Goal: Information Seeking & Learning: Learn about a topic

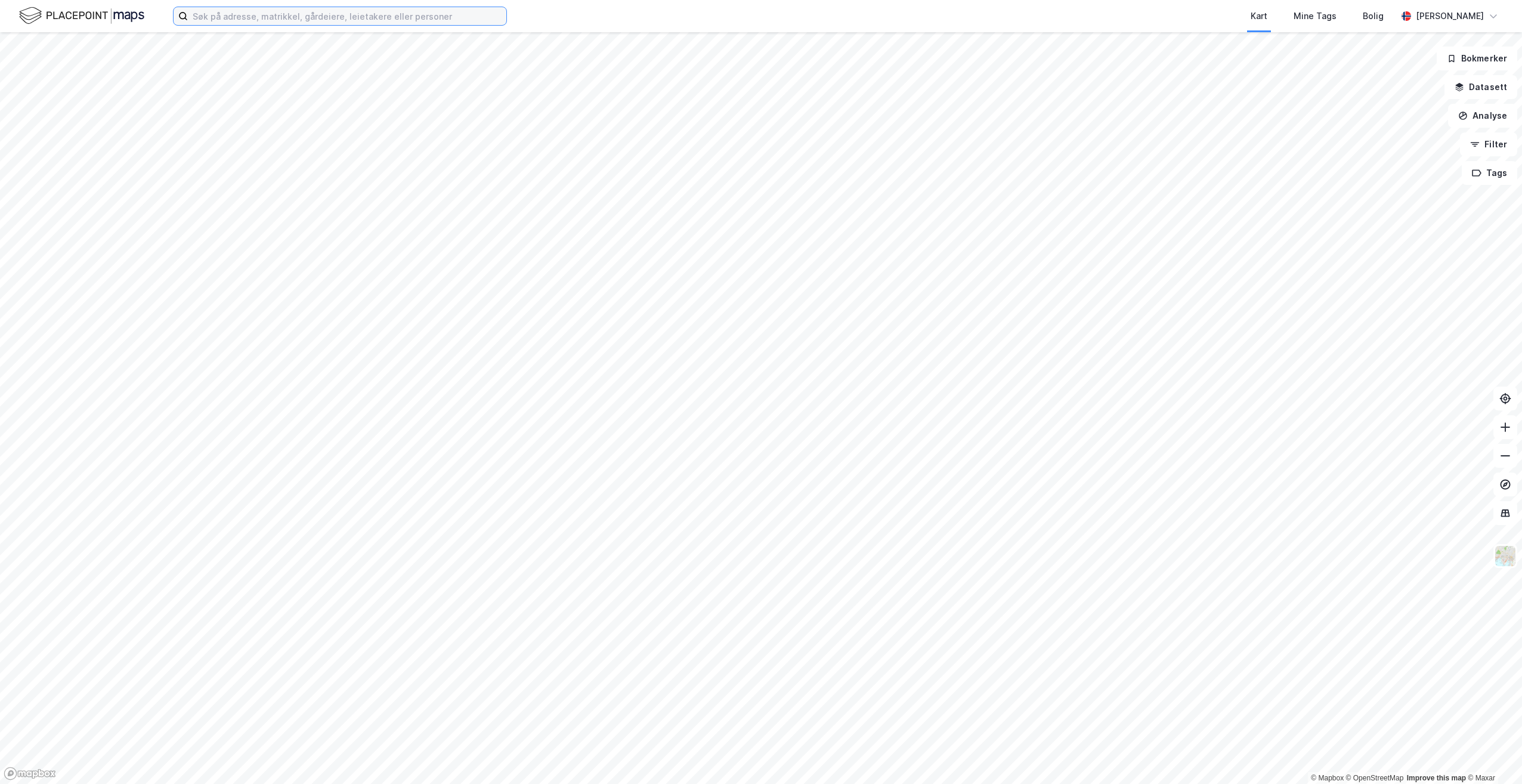
click at [334, 19] on input at bounding box center [347, 16] width 318 height 18
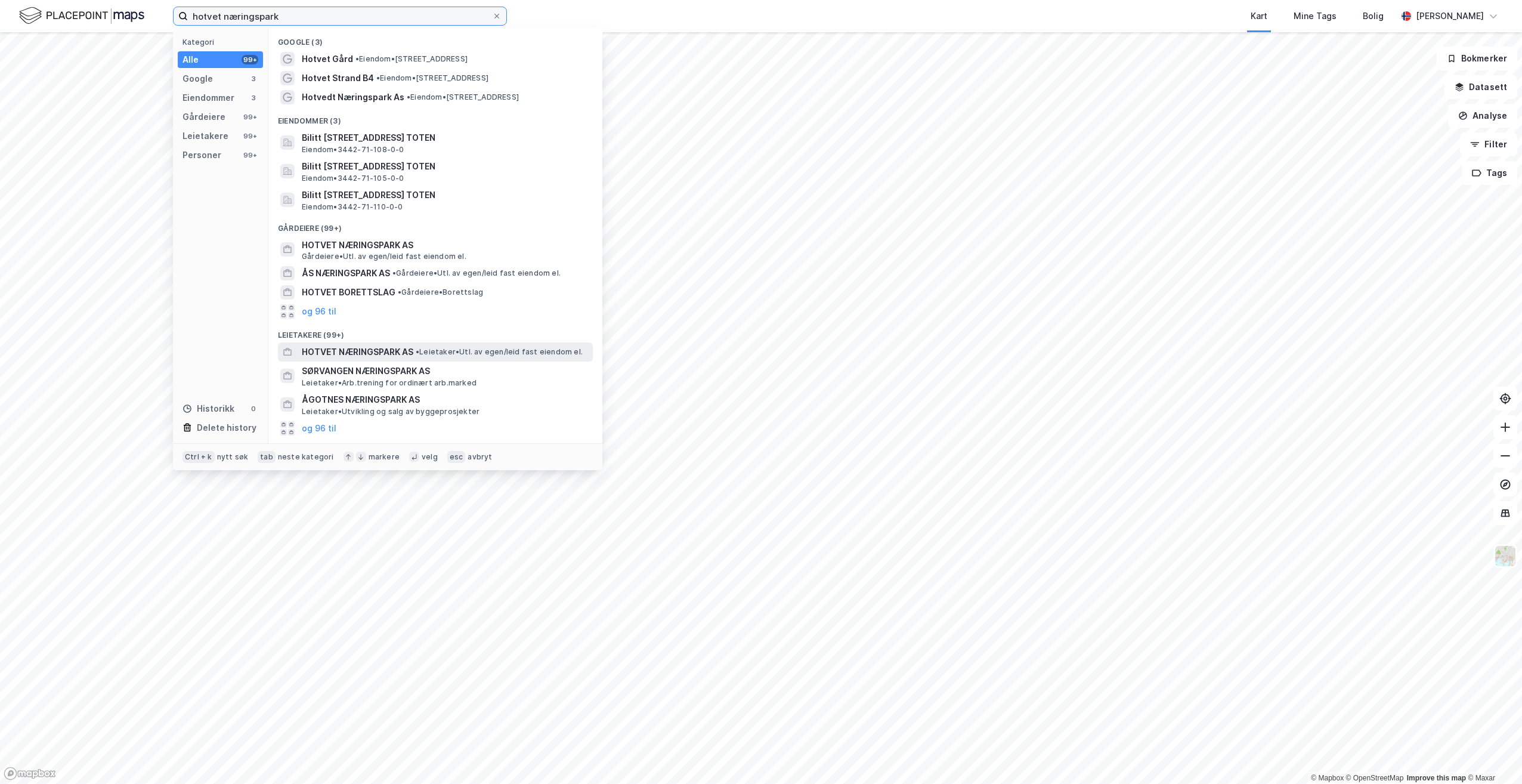
type input "hotvet næringspark"
click at [454, 355] on span "• Leietaker • Utl. av egen/leid fast eiendom el." at bounding box center [499, 352] width 167 height 9
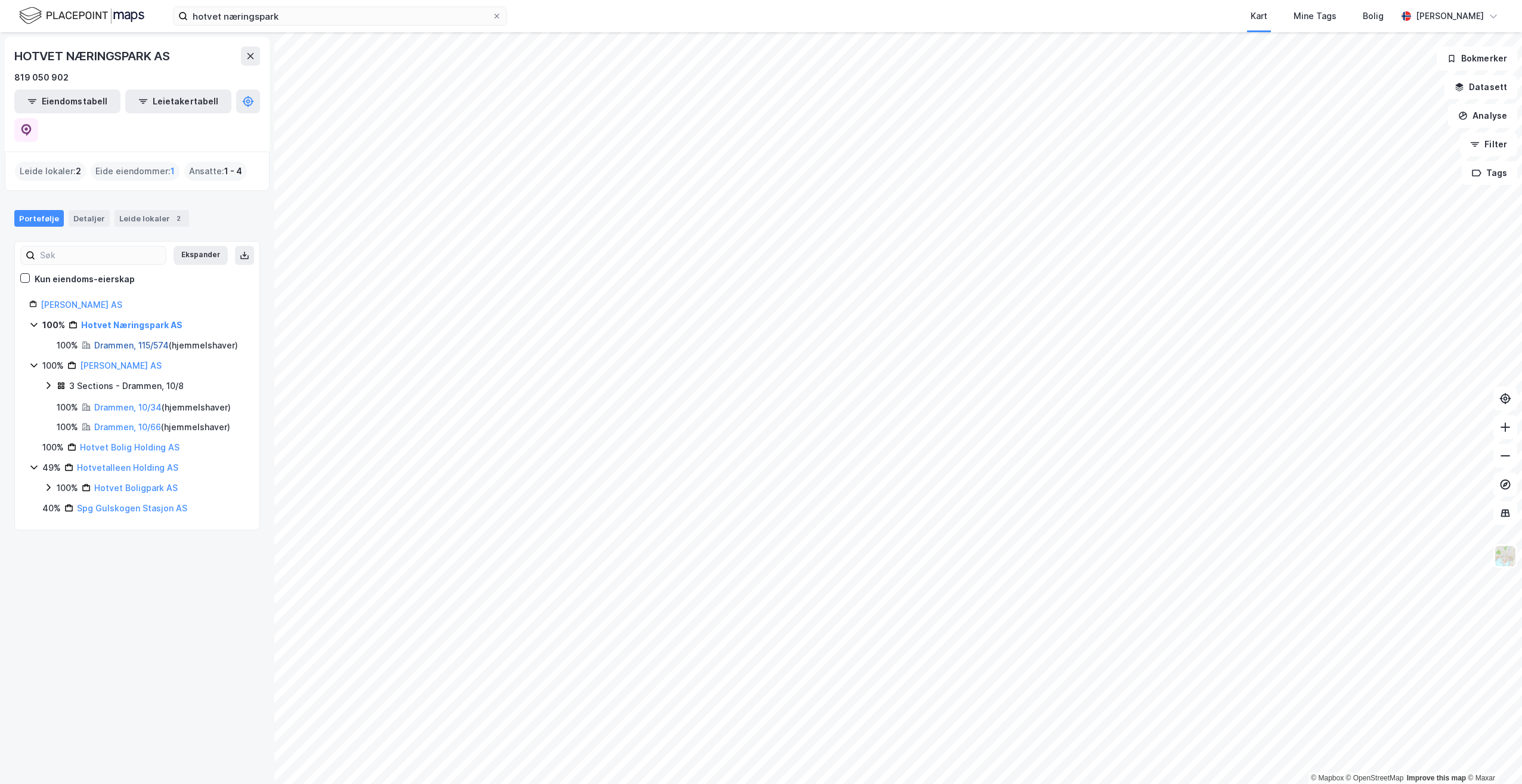
click at [151, 340] on link "Drammen, 115/574" at bounding box center [131, 344] width 74 height 10
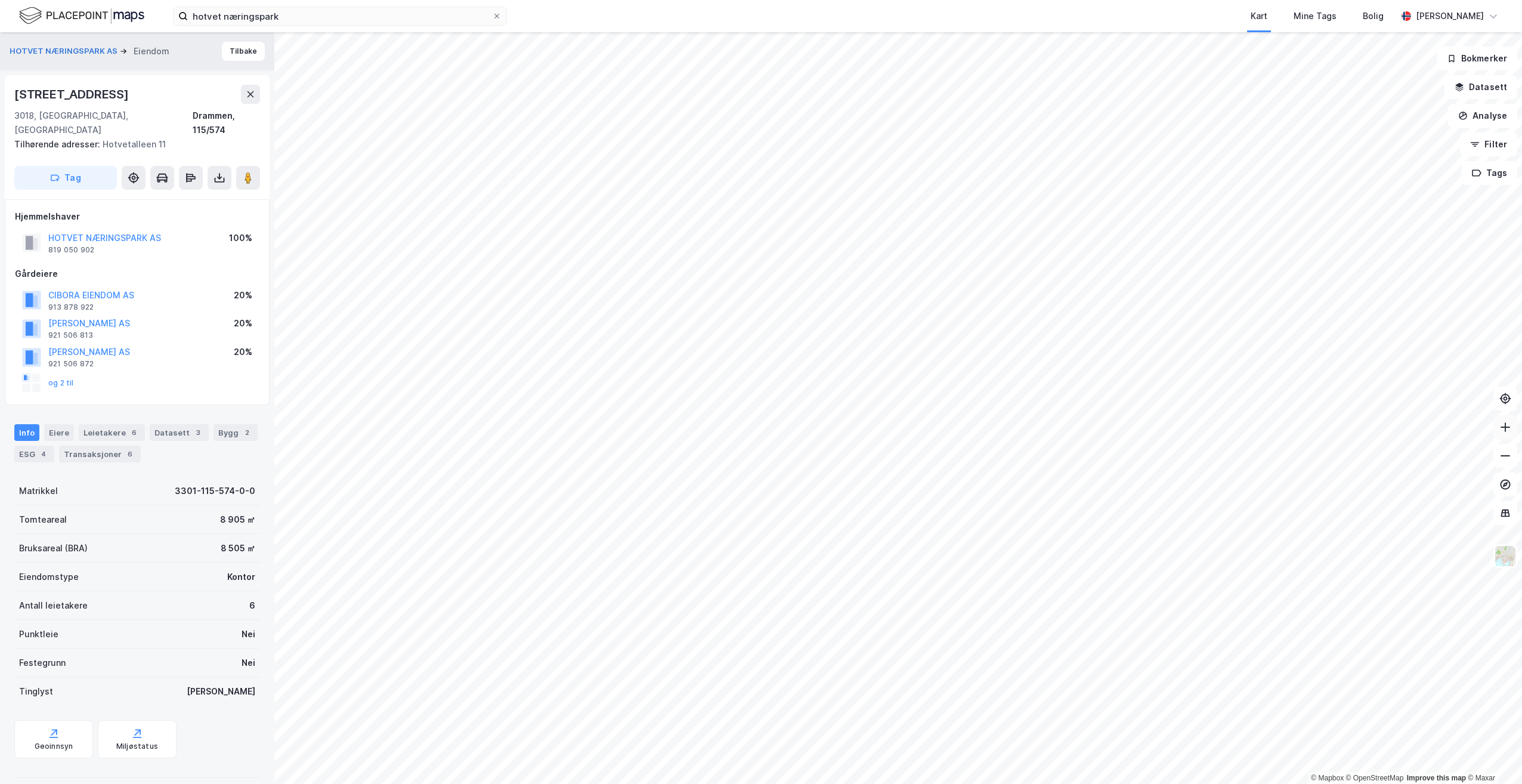
click at [1509, 426] on icon at bounding box center [1505, 426] width 12 height 12
click at [1463, 84] on icon "button" at bounding box center [1460, 85] width 8 height 5
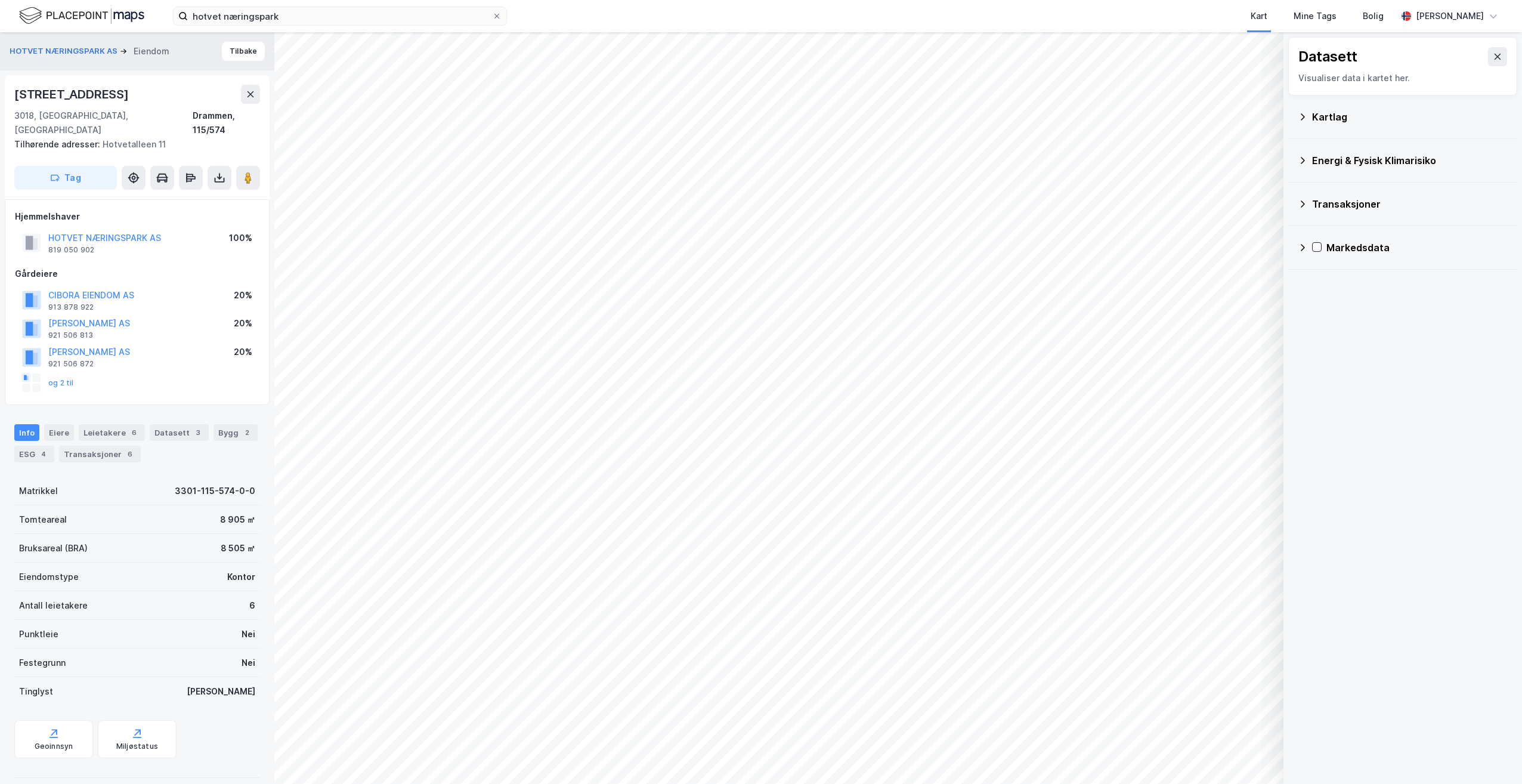
click at [1306, 115] on icon at bounding box center [1303, 117] width 9 height 9
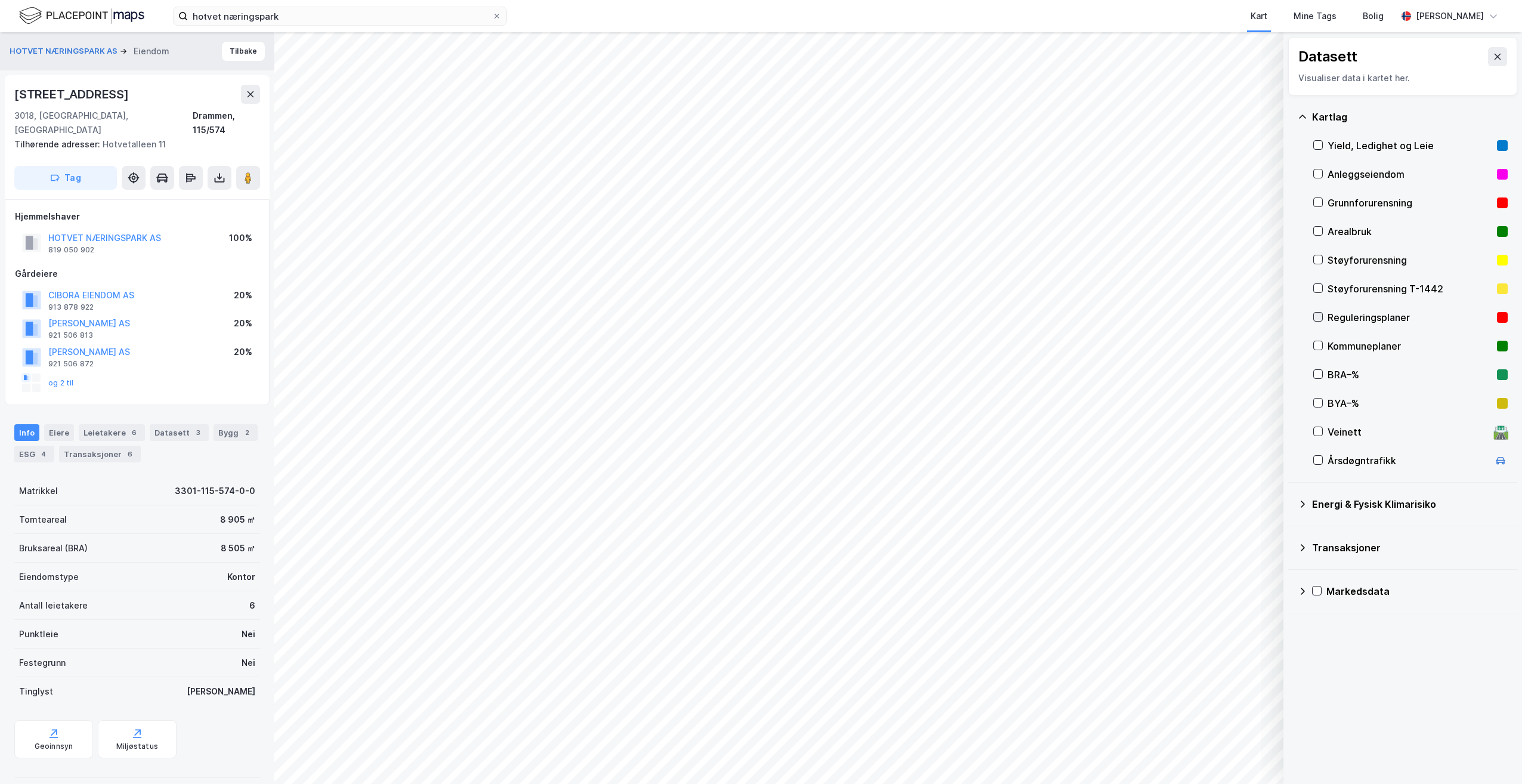
click at [1320, 316] on icon at bounding box center [1318, 316] width 8 height 8
click at [1319, 316] on icon at bounding box center [1318, 316] width 8 height 8
click at [1493, 58] on icon at bounding box center [1498, 56] width 9 height 9
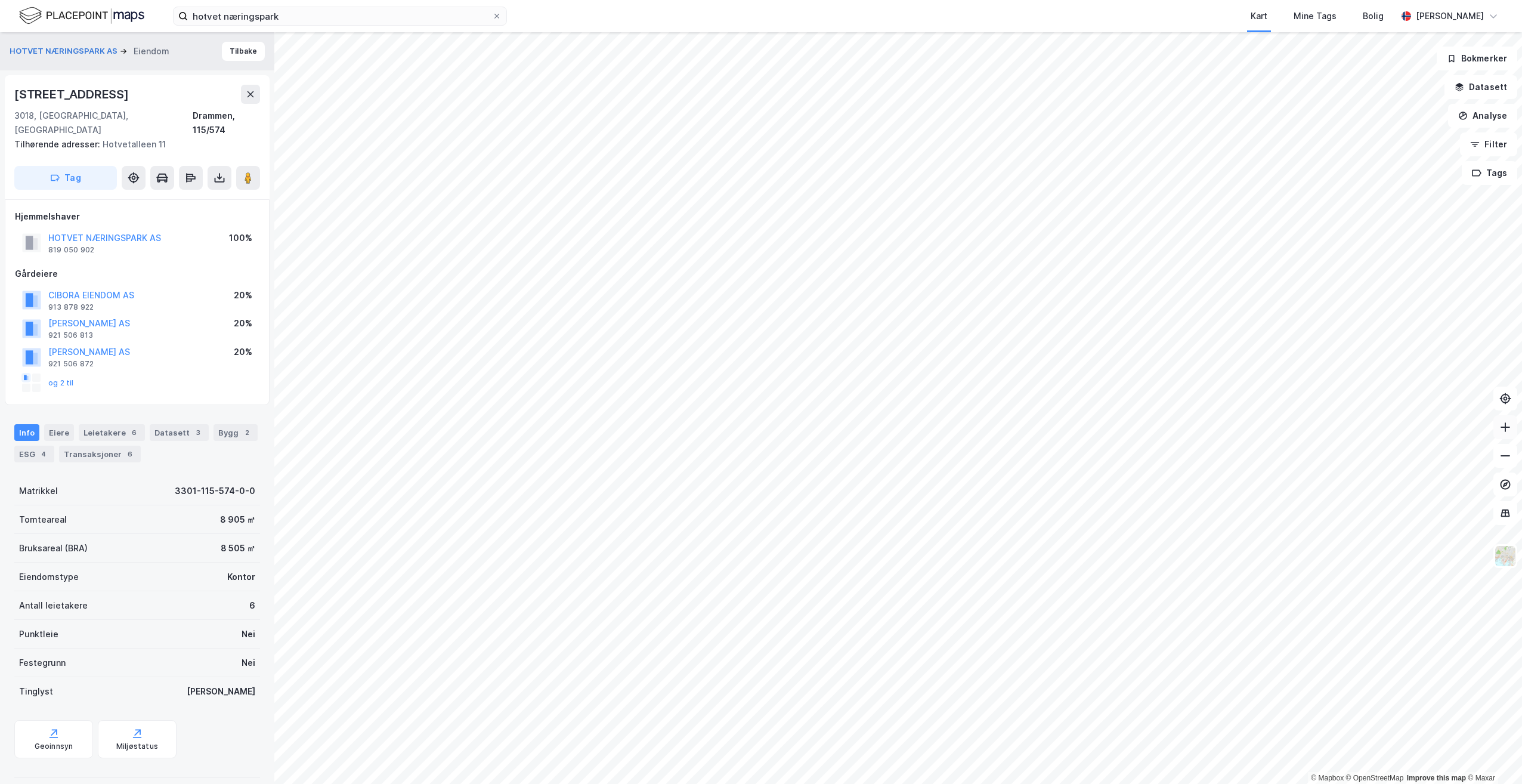
click at [1504, 427] on icon at bounding box center [1505, 426] width 9 height 1
click at [1506, 431] on icon at bounding box center [1505, 426] width 12 height 12
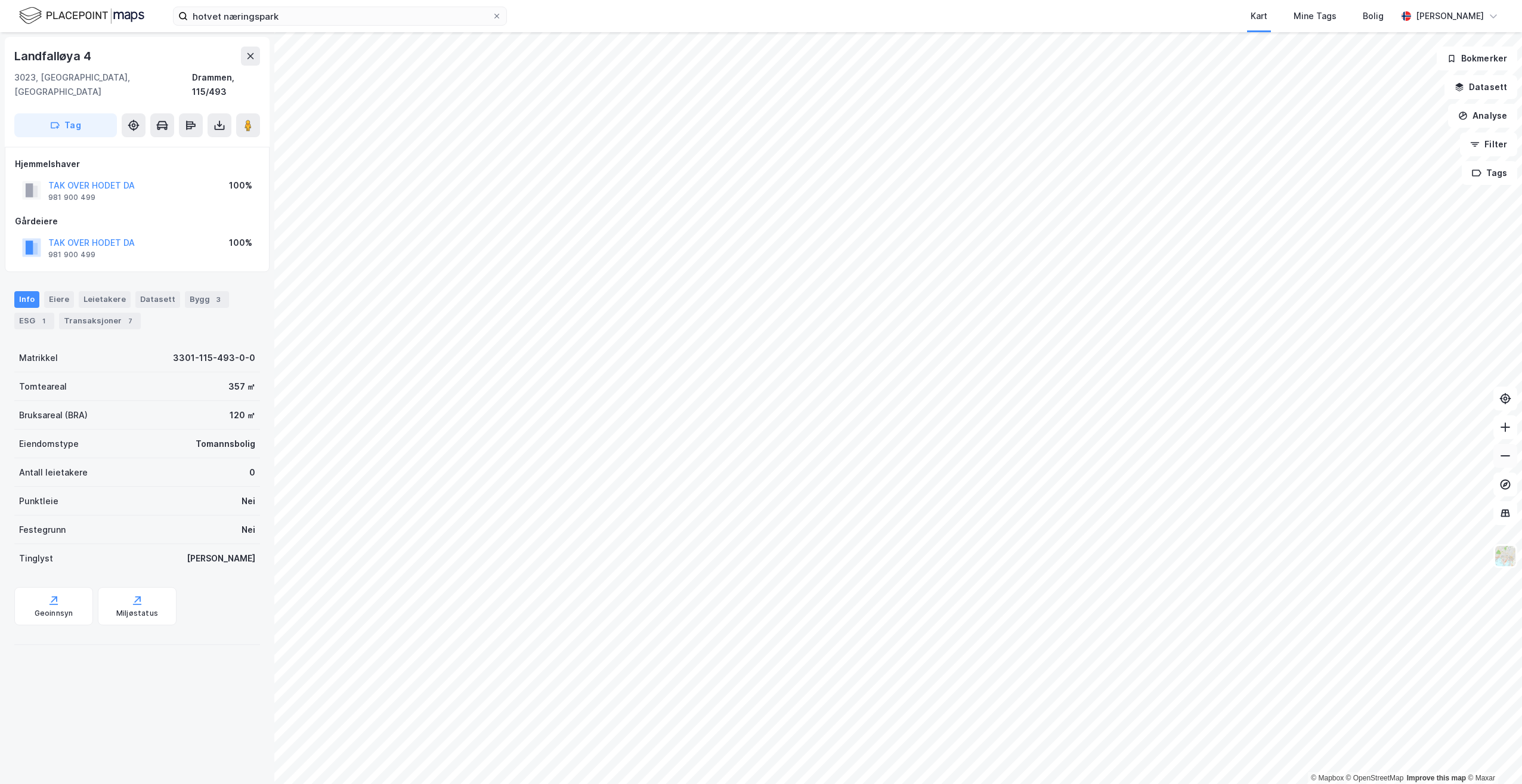
click at [1507, 456] on icon at bounding box center [1505, 456] width 12 height 12
click at [1462, 87] on icon "button" at bounding box center [1460, 85] width 8 height 5
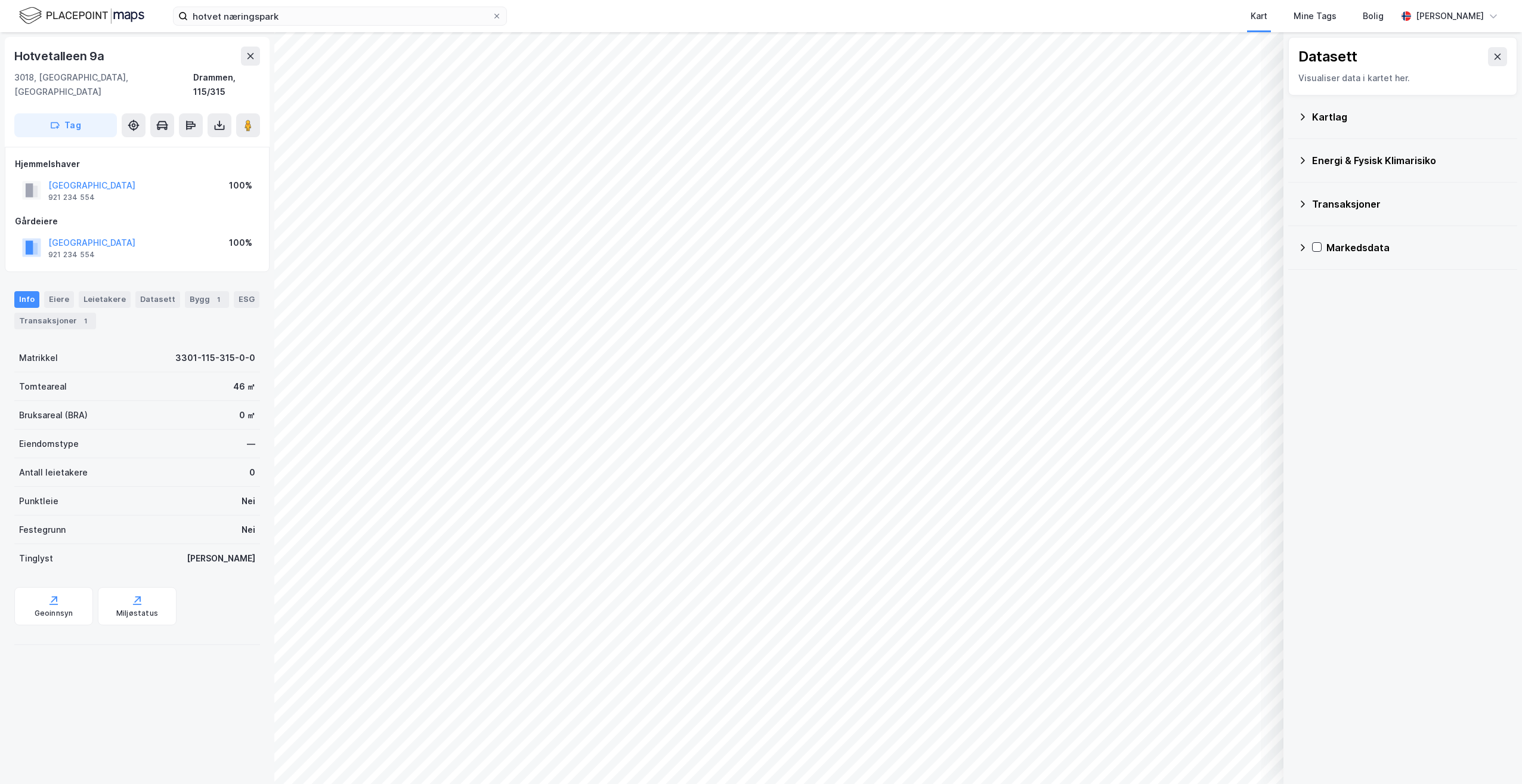
click at [1305, 116] on icon at bounding box center [1303, 117] width 9 height 9
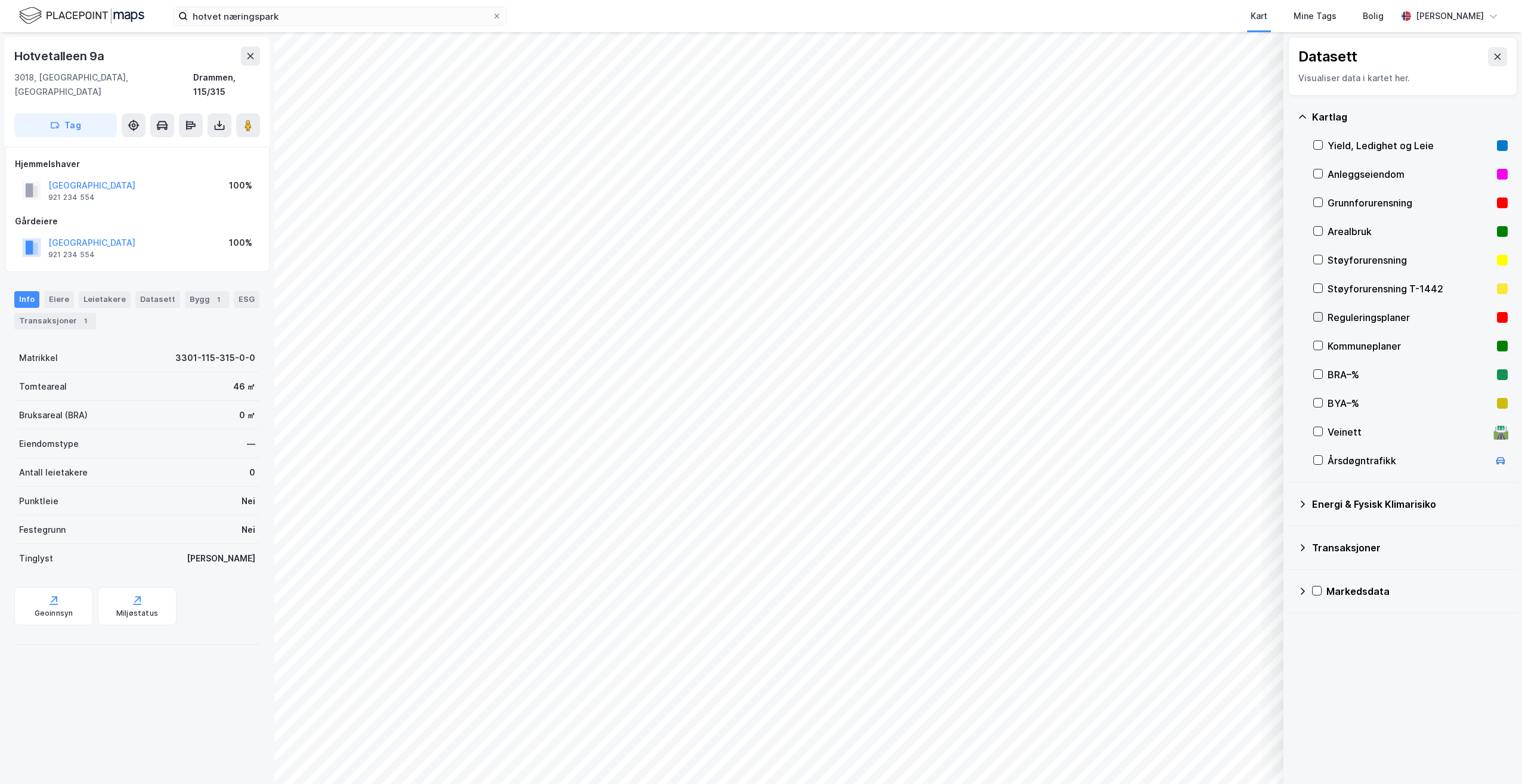
click at [1320, 316] on icon at bounding box center [1318, 317] width 7 height 4
